Goal: Entertainment & Leisure: Consume media (video, audio)

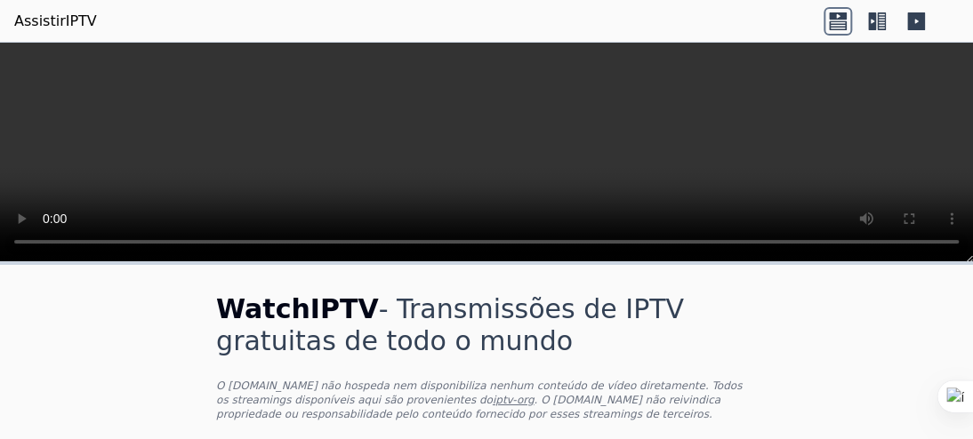
click at [868, 25] on icon at bounding box center [872, 21] width 8 height 18
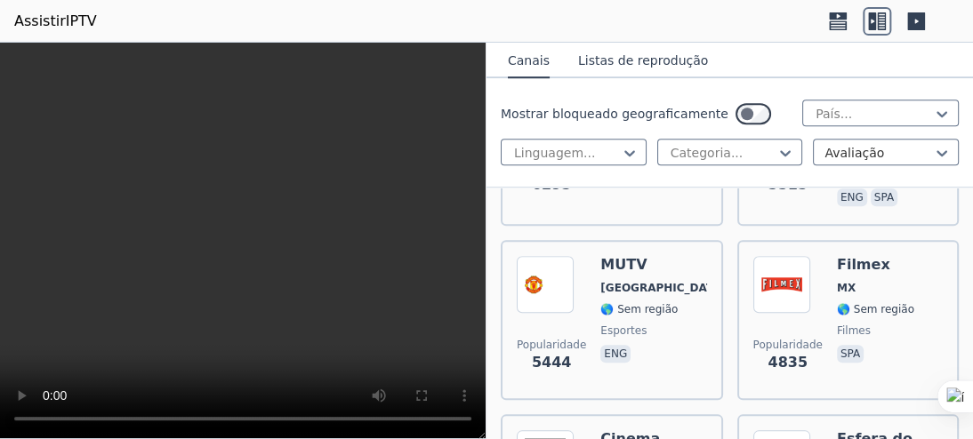
scroll to position [526, 0]
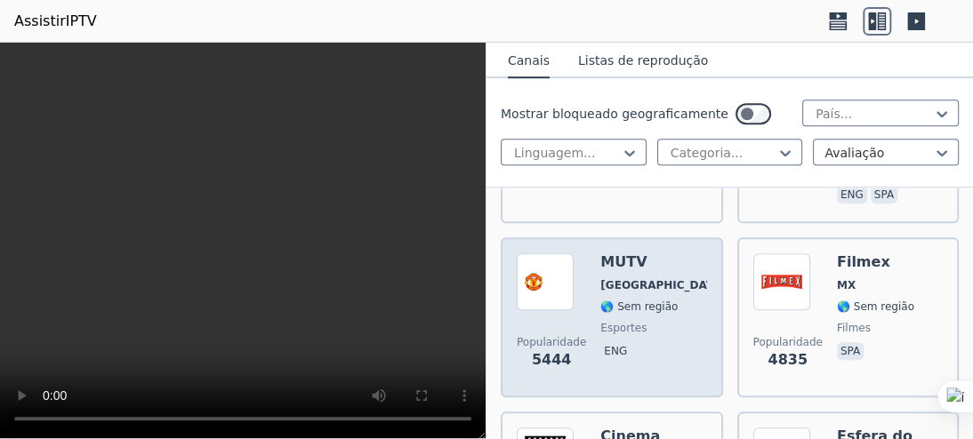
click at [617, 279] on font "[GEOGRAPHIC_DATA]" at bounding box center [663, 285] width 125 height 12
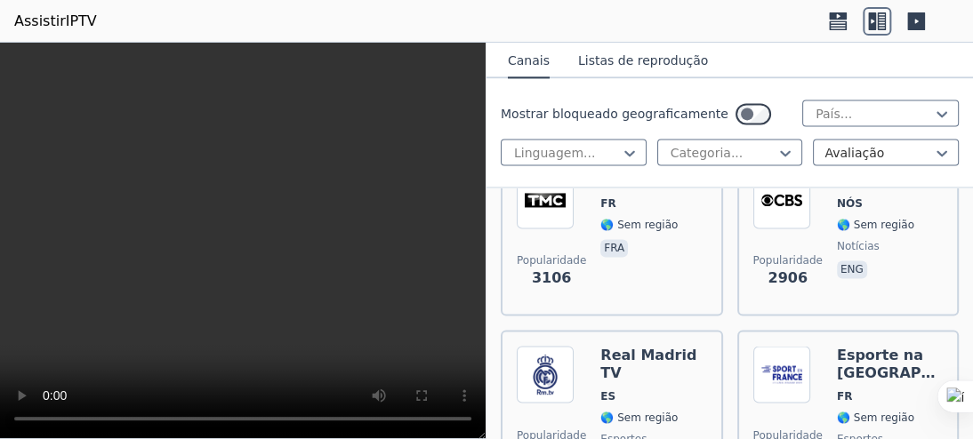
scroll to position [957, 0]
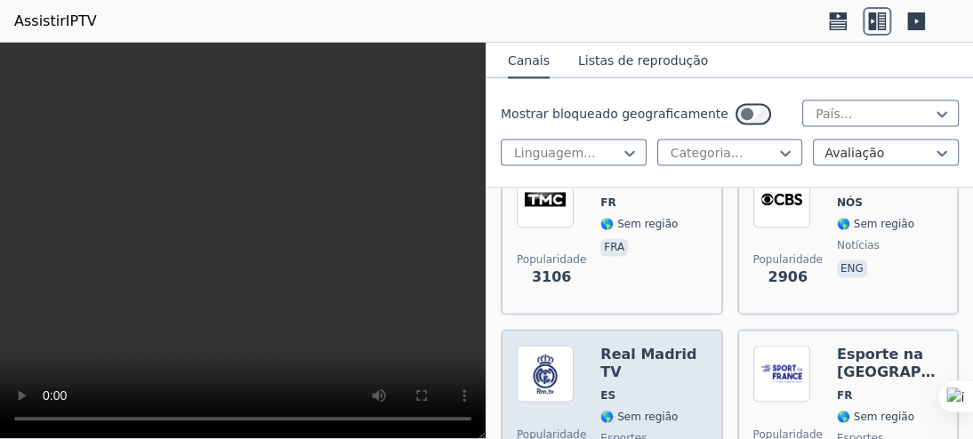
click at [676, 388] on span "ES" at bounding box center [654, 395] width 106 height 14
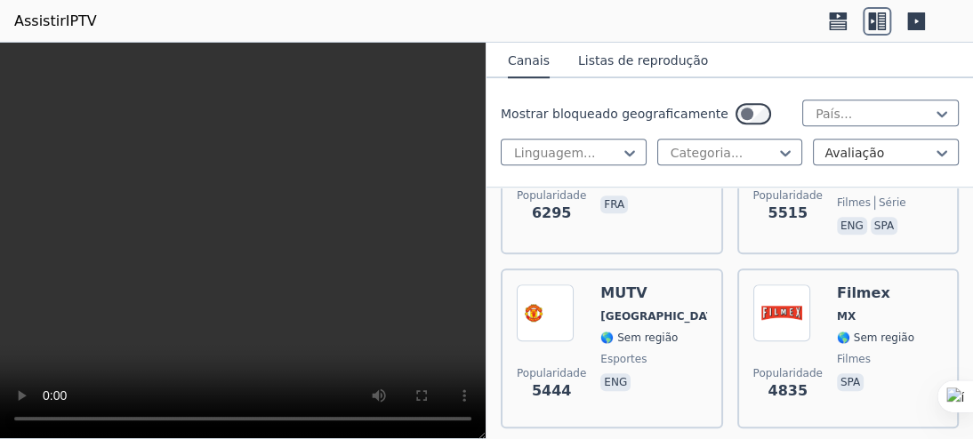
scroll to position [494, 0]
click at [665, 322] on div "Popularidade 5444 MUTV [GEOGRAPHIC_DATA] 🌎 Sem região esportes eng" at bounding box center [612, 350] width 190 height 128
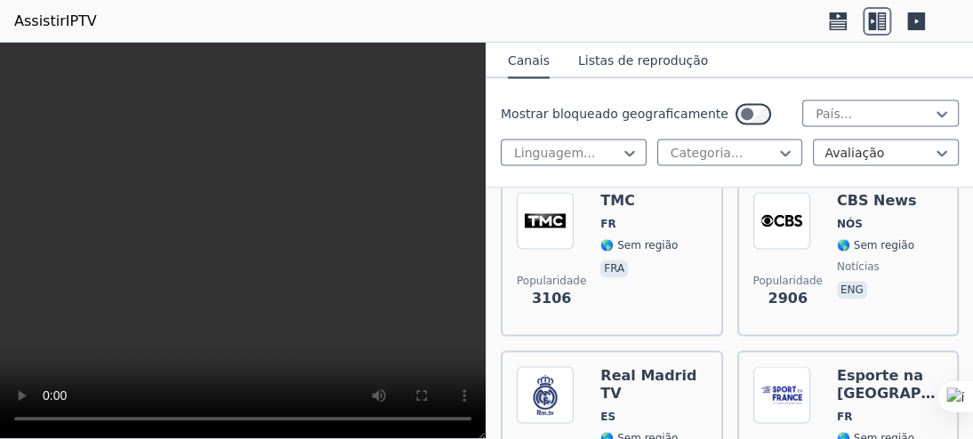
scroll to position [939, 0]
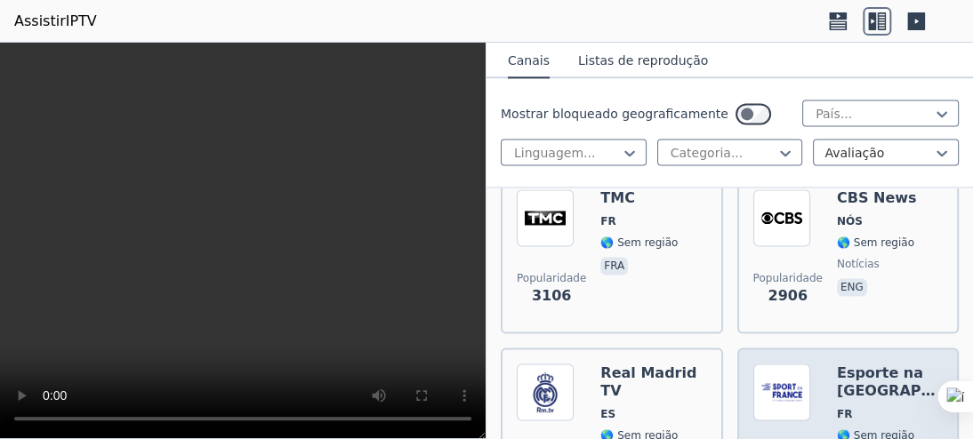
click at [863, 366] on font "Esporte na [GEOGRAPHIC_DATA]" at bounding box center [920, 381] width 166 height 35
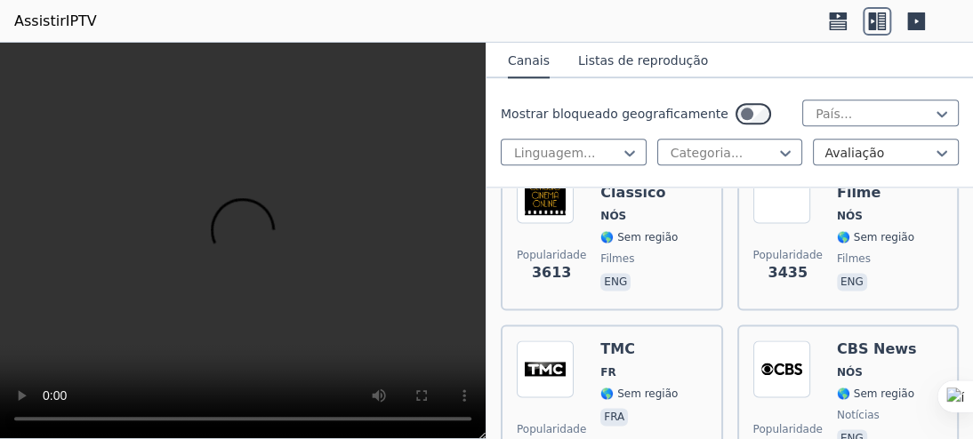
scroll to position [847, 0]
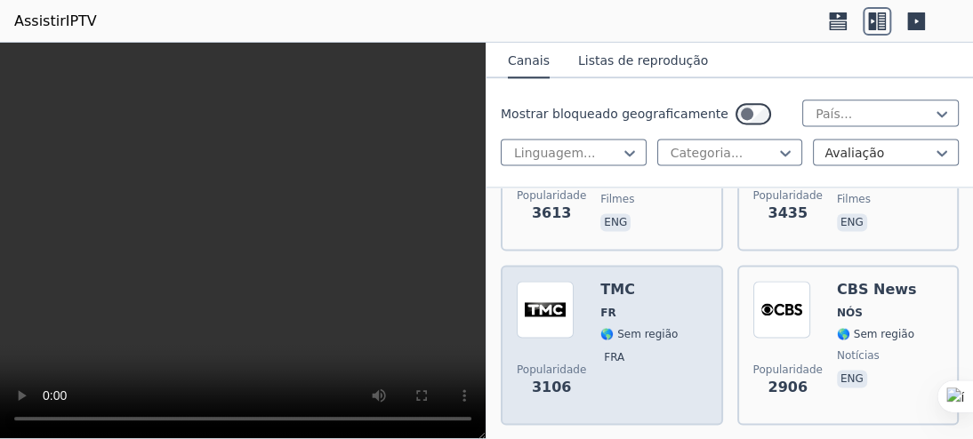
click at [681, 289] on div "Popularidade 3106 TMC FR 🌎 Sem região fra" at bounding box center [612, 345] width 190 height 128
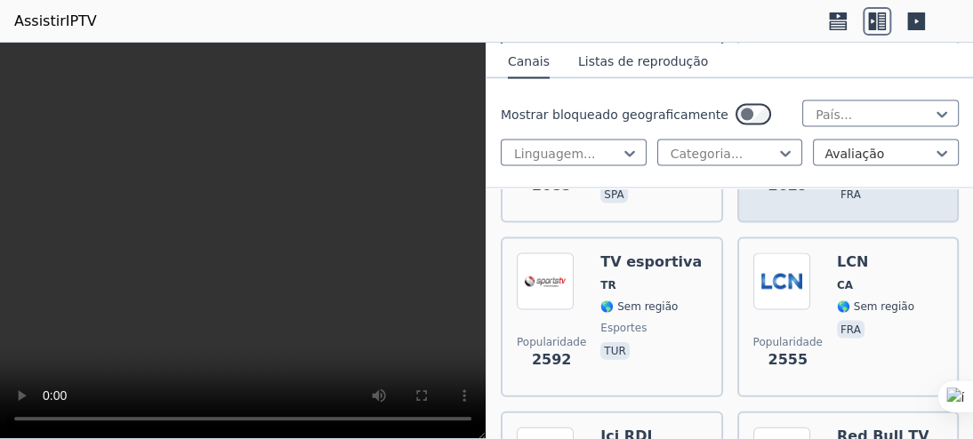
scroll to position [1244, 0]
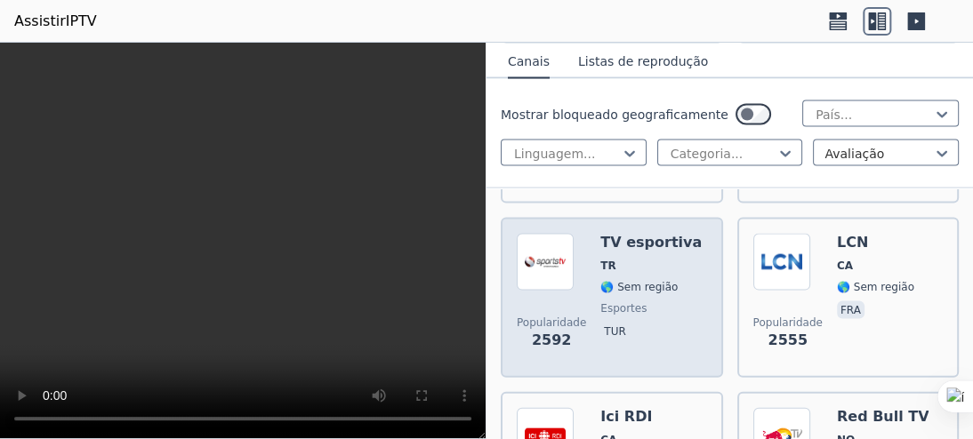
click at [694, 294] on div "Popularidade 2592 TV esportiva TR 🌎 Sem região esportes tur" at bounding box center [612, 297] width 190 height 128
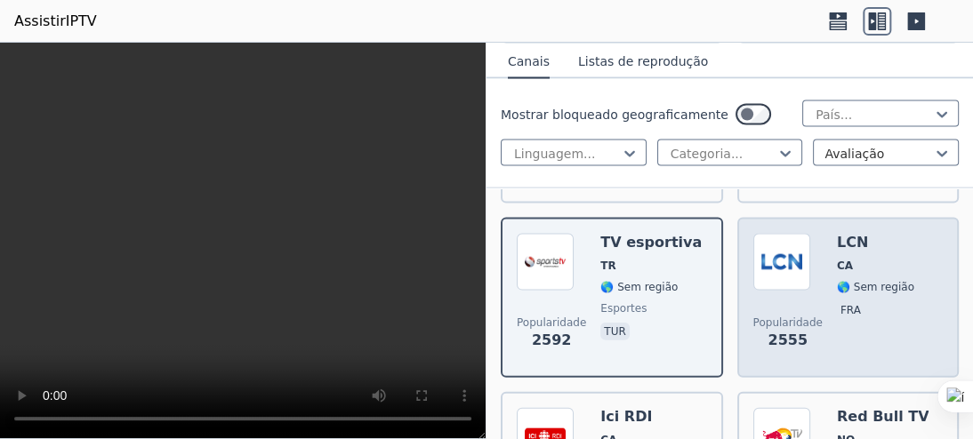
click at [869, 308] on span "fra" at bounding box center [875, 311] width 77 height 21
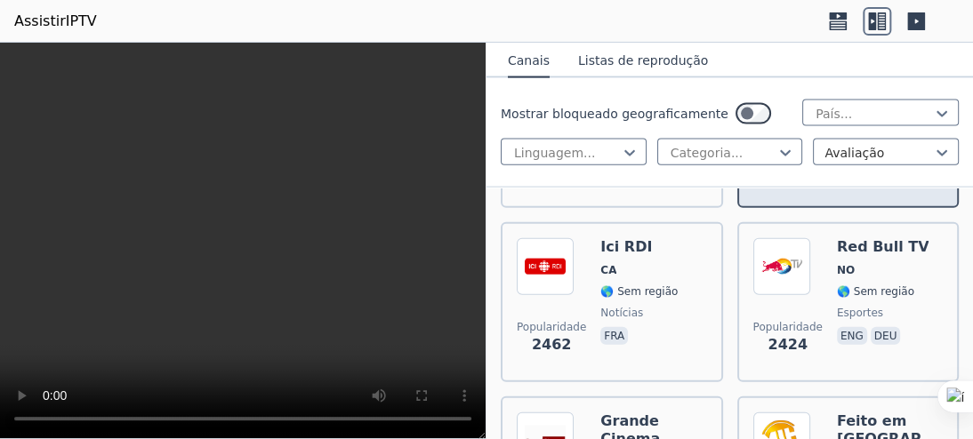
scroll to position [1414, 0]
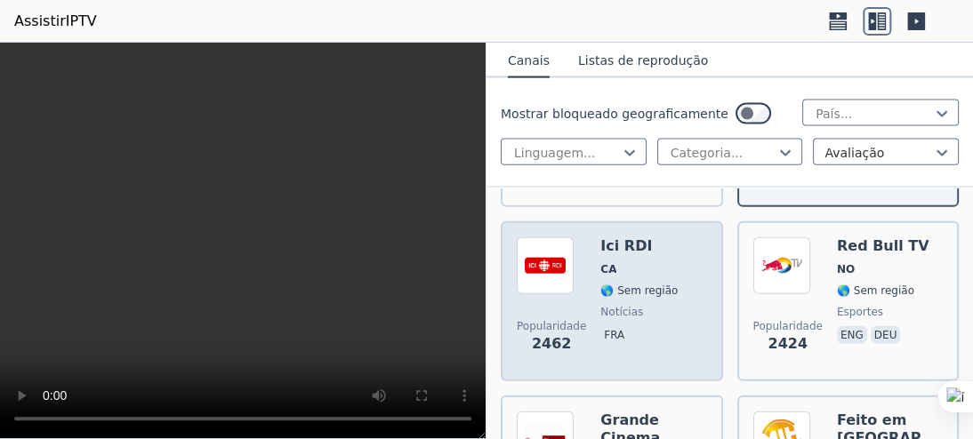
click at [652, 291] on div "Ici RDI CA 🌎 Sem região notícias fra" at bounding box center [639, 302] width 77 height 128
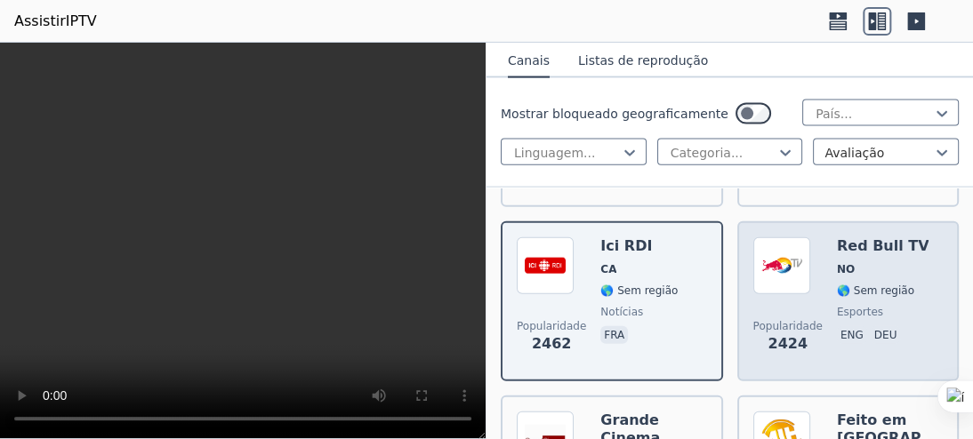
click at [881, 328] on p "deu" at bounding box center [886, 336] width 30 height 18
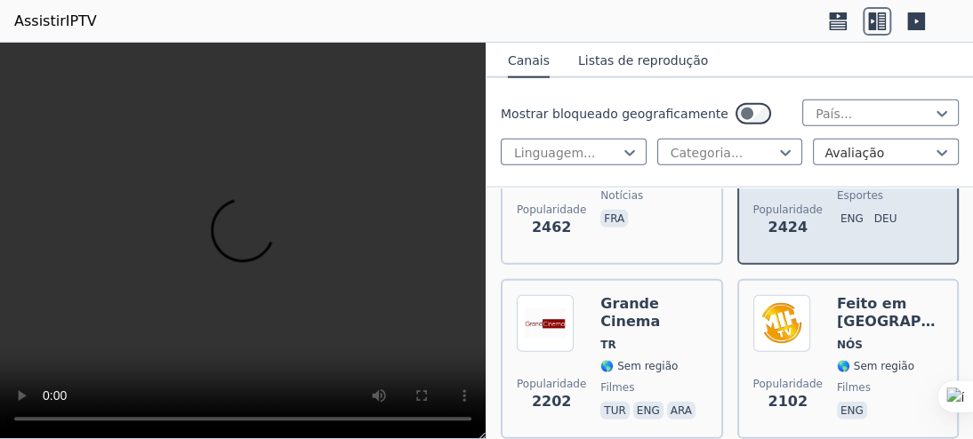
scroll to position [1530, 0]
click at [881, 328] on div "Feito em [GEOGRAPHIC_DATA] NÓS 🌎 Sem região filmes eng" at bounding box center [890, 359] width 106 height 128
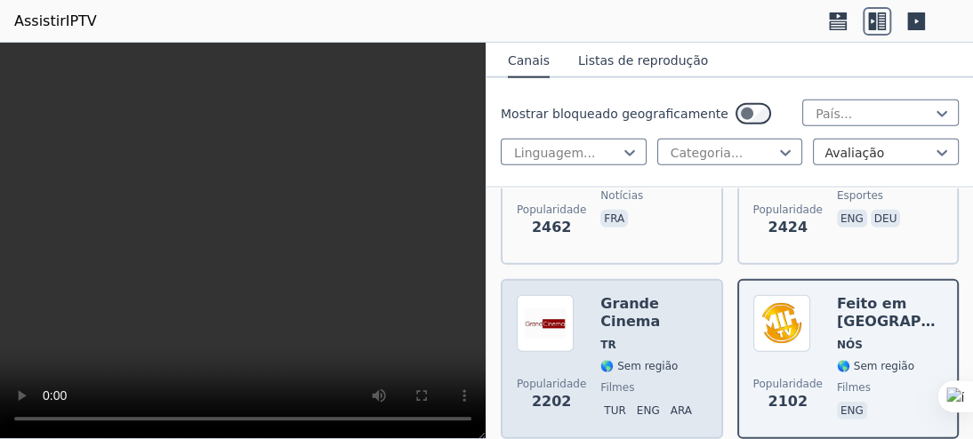
click at [660, 302] on font "Grande Cinema" at bounding box center [631, 312] width 60 height 35
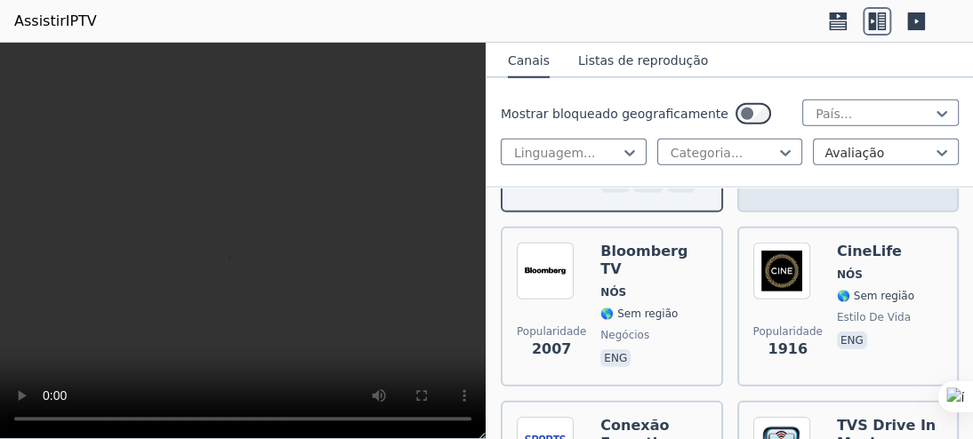
scroll to position [1744, 0]
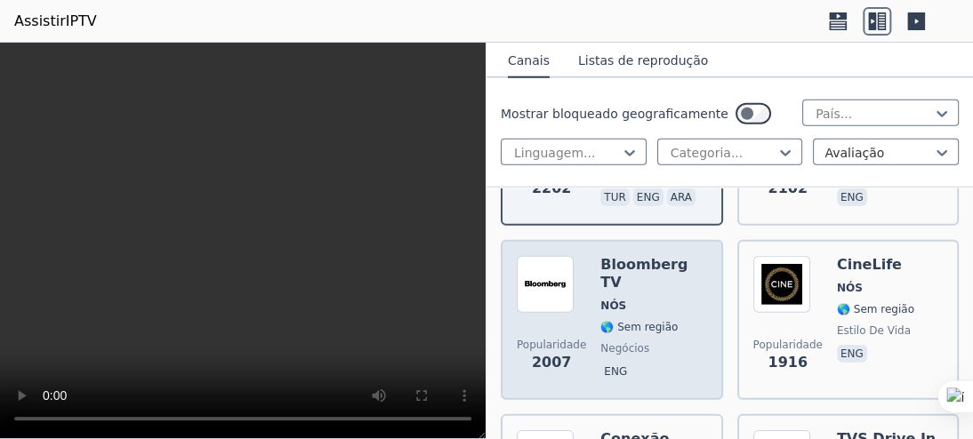
click at [664, 342] on span "negócios" at bounding box center [654, 349] width 106 height 14
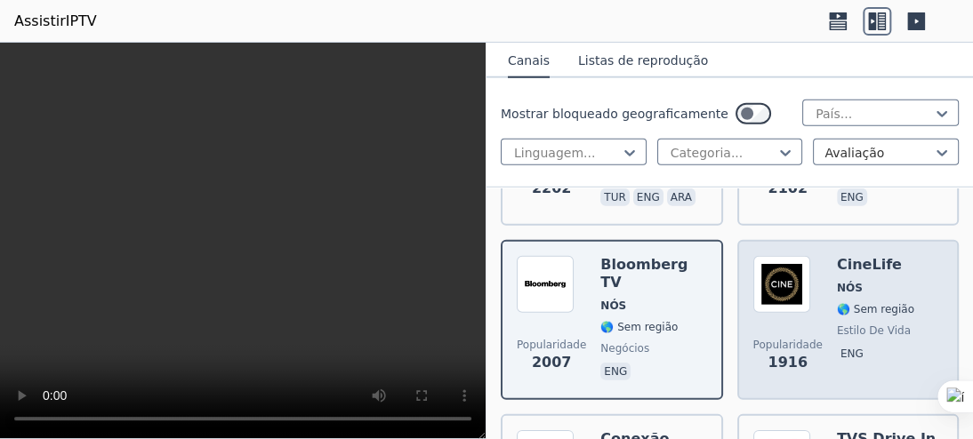
click at [887, 313] on div "CineLife NÓS 🌎 Sem região estilo de vida eng" at bounding box center [875, 320] width 77 height 128
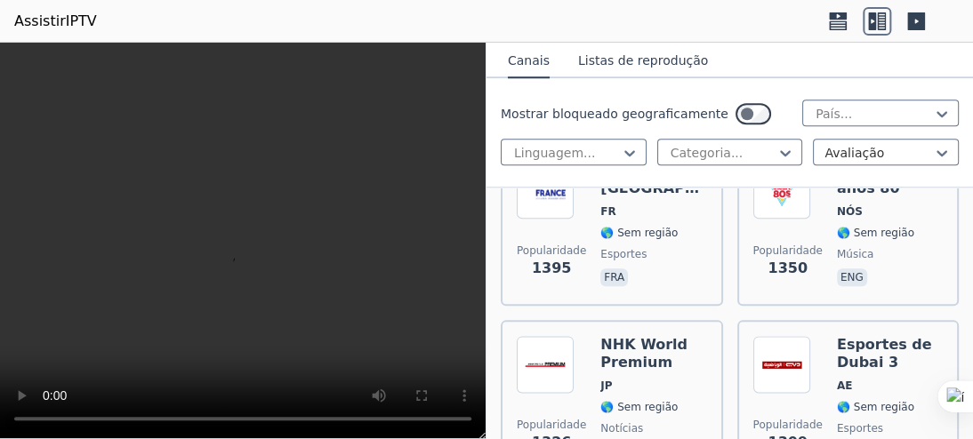
scroll to position [3064, 0]
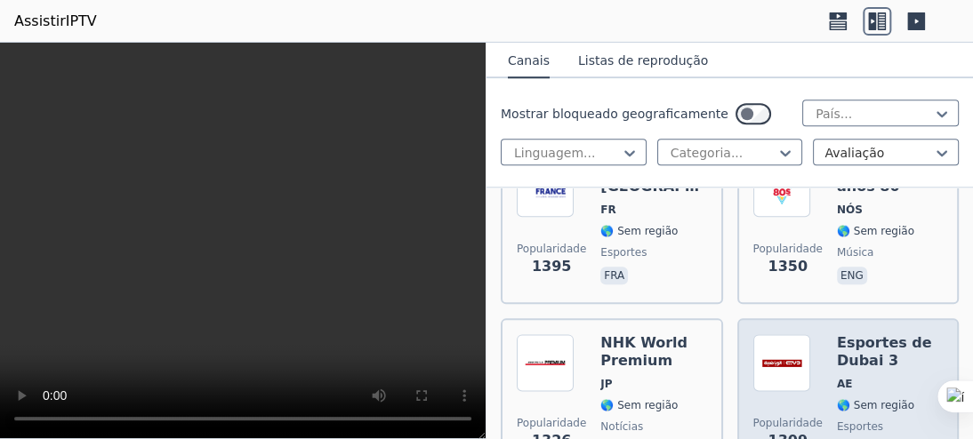
click at [853, 359] on div "Esportes de Dubai 3 AE 🌎 Sem região esportes ara" at bounding box center [890, 399] width 106 height 128
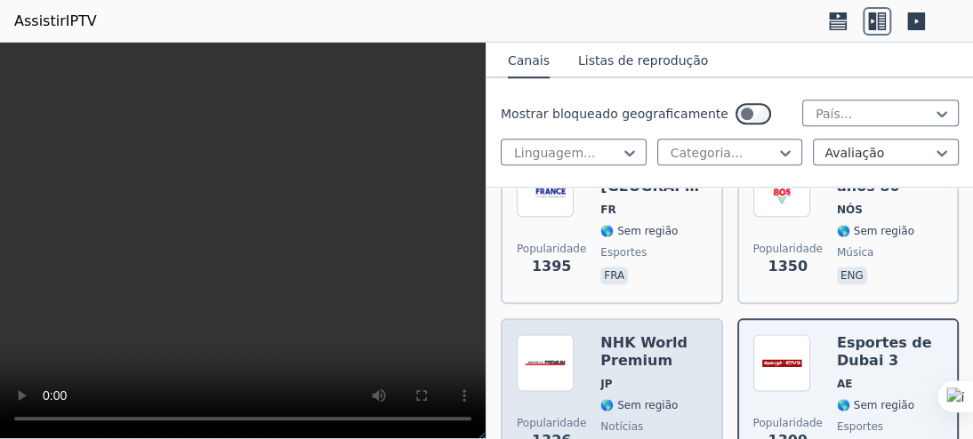
click at [673, 377] on span "JP" at bounding box center [654, 384] width 106 height 14
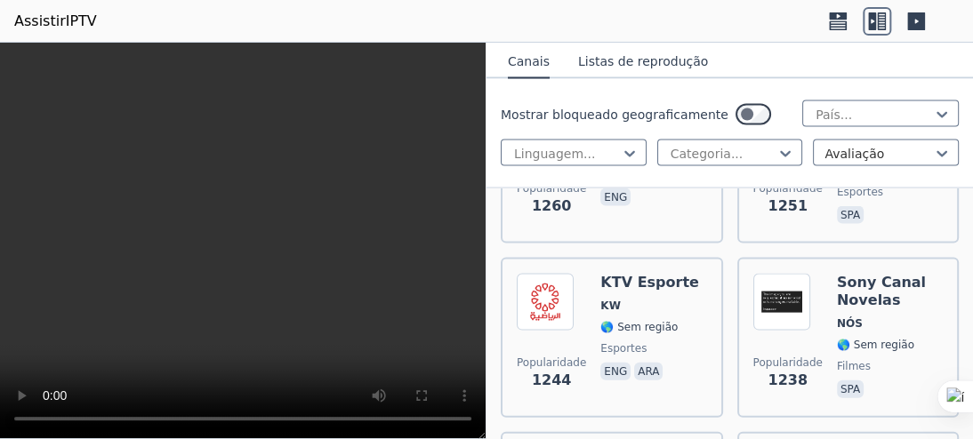
scroll to position [3650, 0]
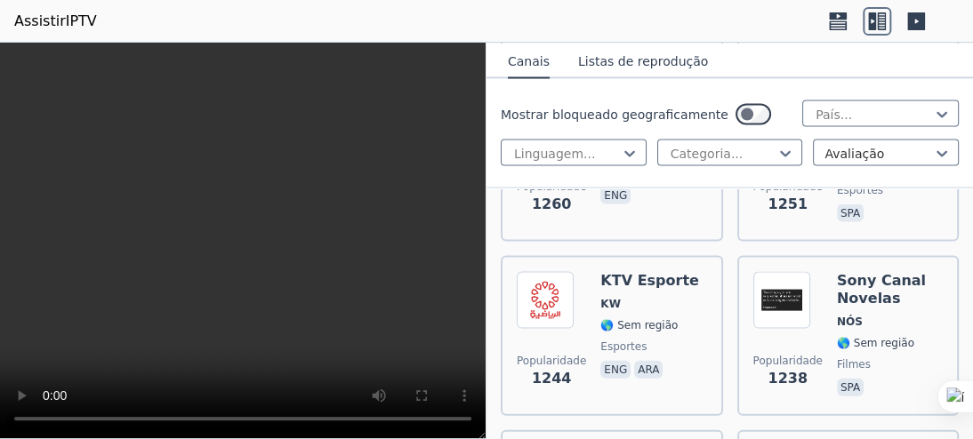
click at [673, 318] on span "🌎 Sem região" at bounding box center [650, 325] width 99 height 14
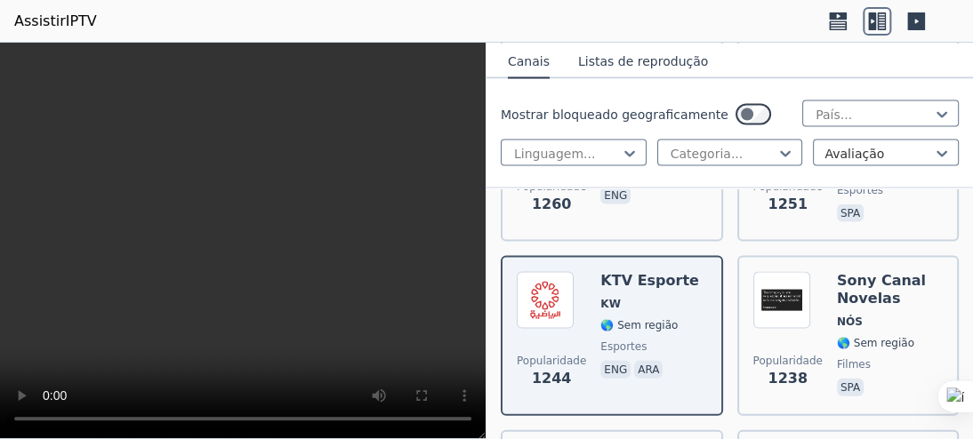
click at [673, 318] on span "🌎 Sem região" at bounding box center [650, 325] width 99 height 14
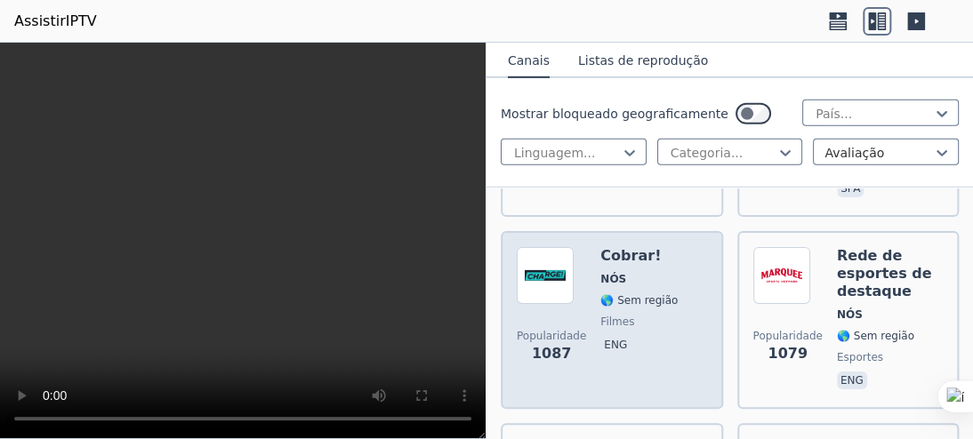
scroll to position [4360, 0]
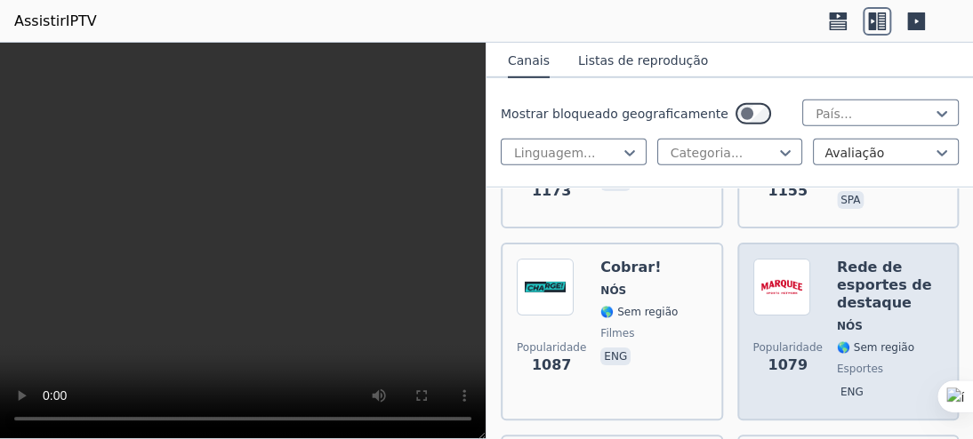
click at [856, 363] on font "esportes" at bounding box center [860, 369] width 46 height 12
